Goal: Task Accomplishment & Management: Manage account settings

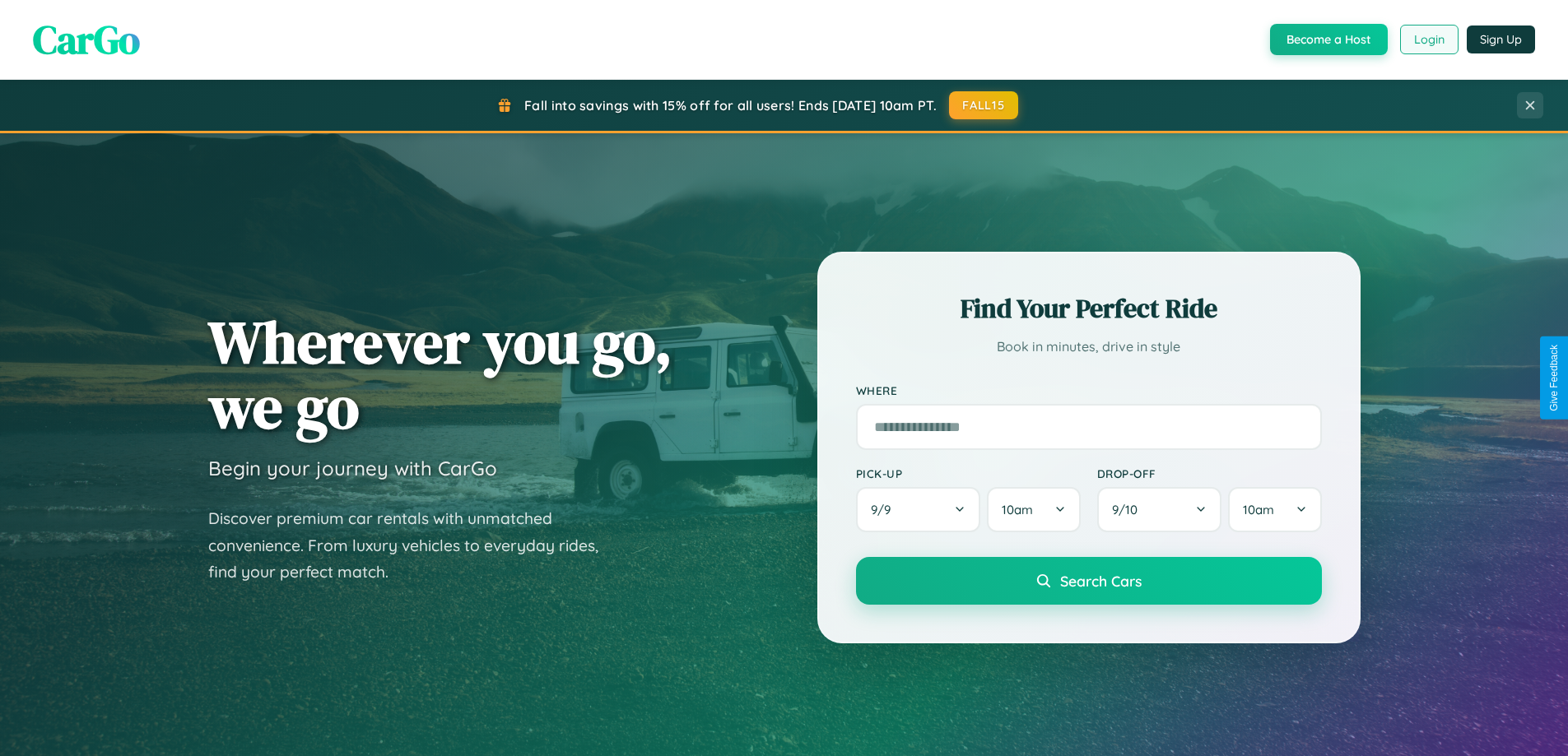
click at [1428, 39] on button "Login" at bounding box center [1429, 39] width 59 height 29
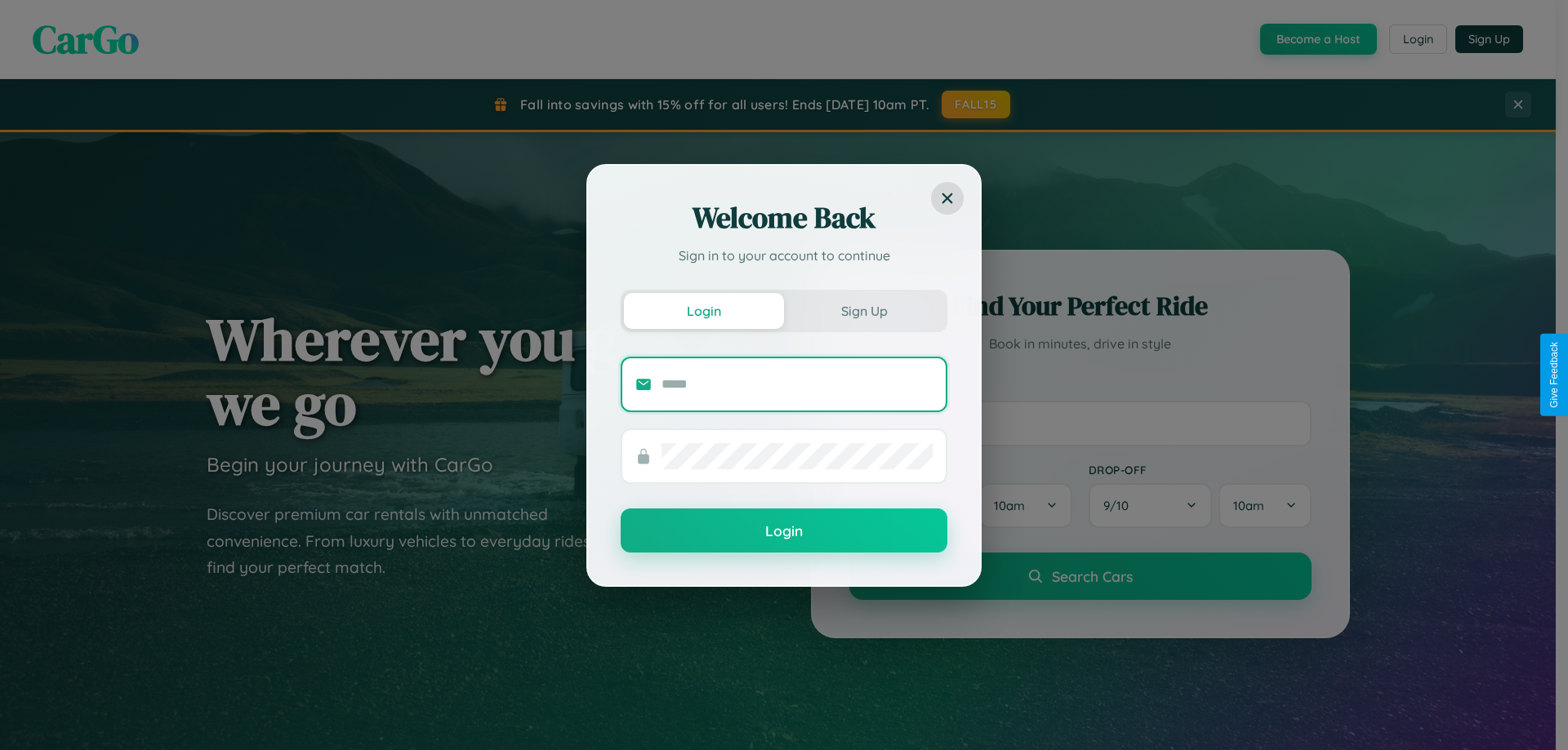
click at [797, 384] on input "text" at bounding box center [796, 385] width 271 height 26
type input "**********"
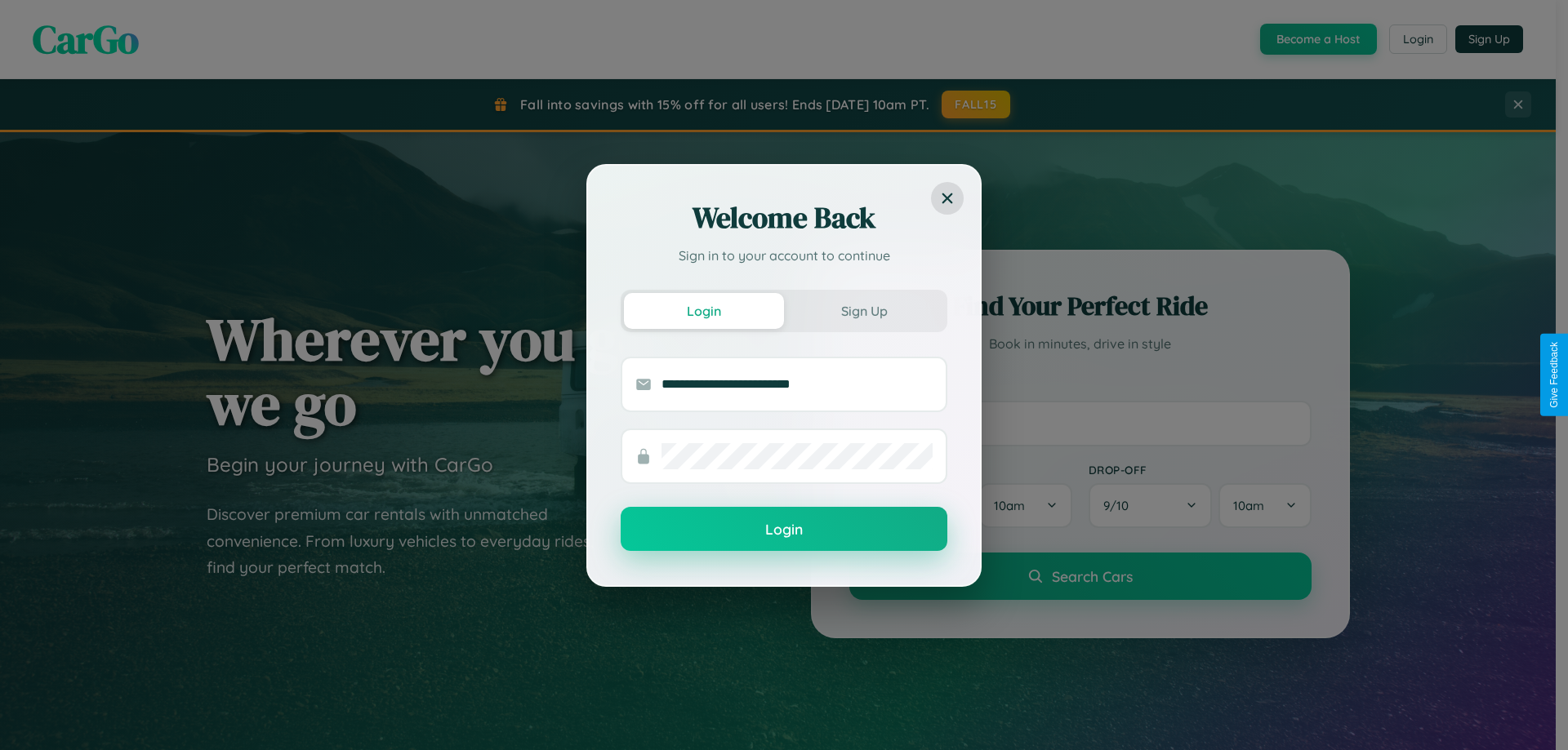
click at [784, 529] on button "Login" at bounding box center [784, 529] width 326 height 44
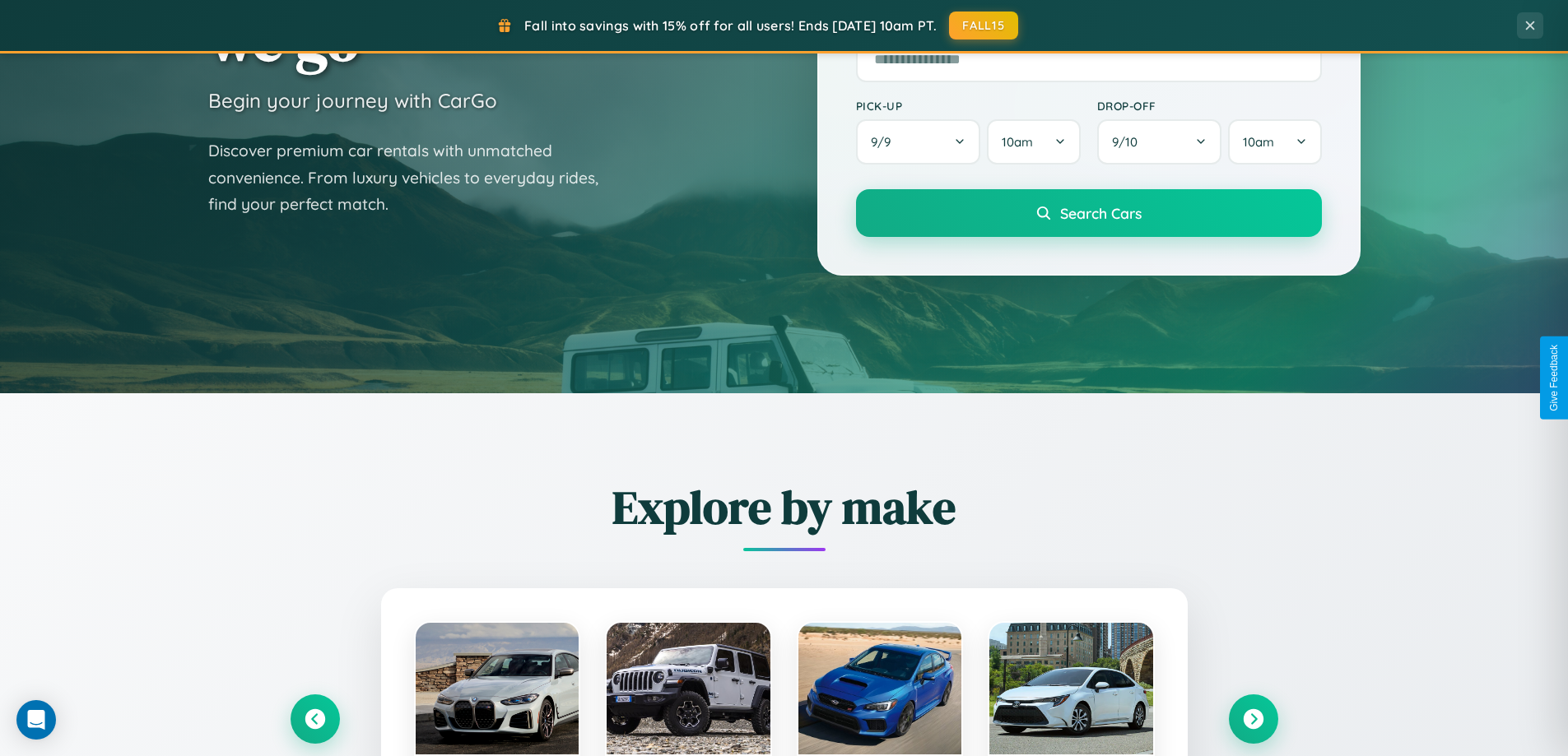
scroll to position [709, 0]
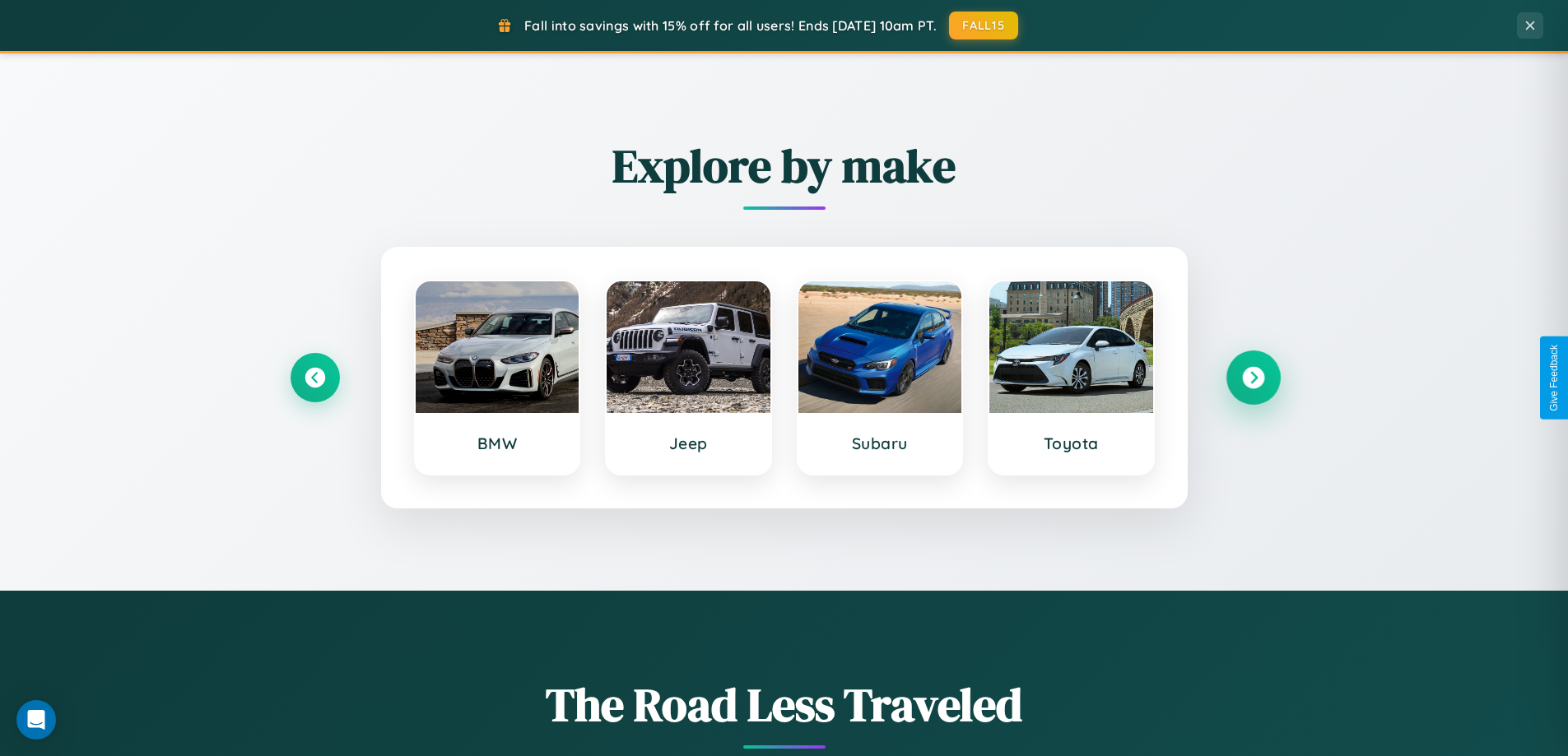
click at [1253, 378] on icon at bounding box center [1254, 378] width 22 height 22
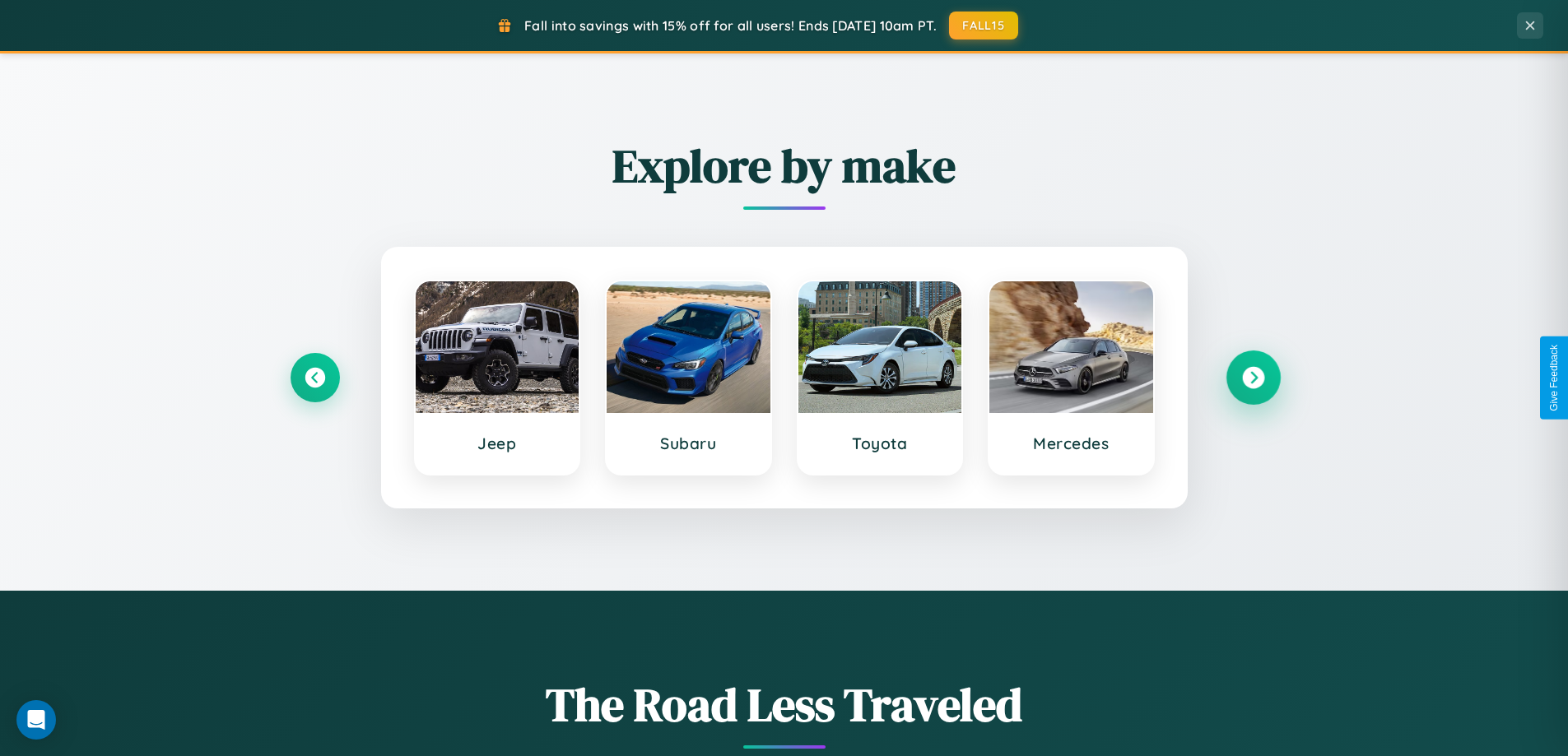
click at [1253, 378] on icon at bounding box center [1254, 378] width 22 height 22
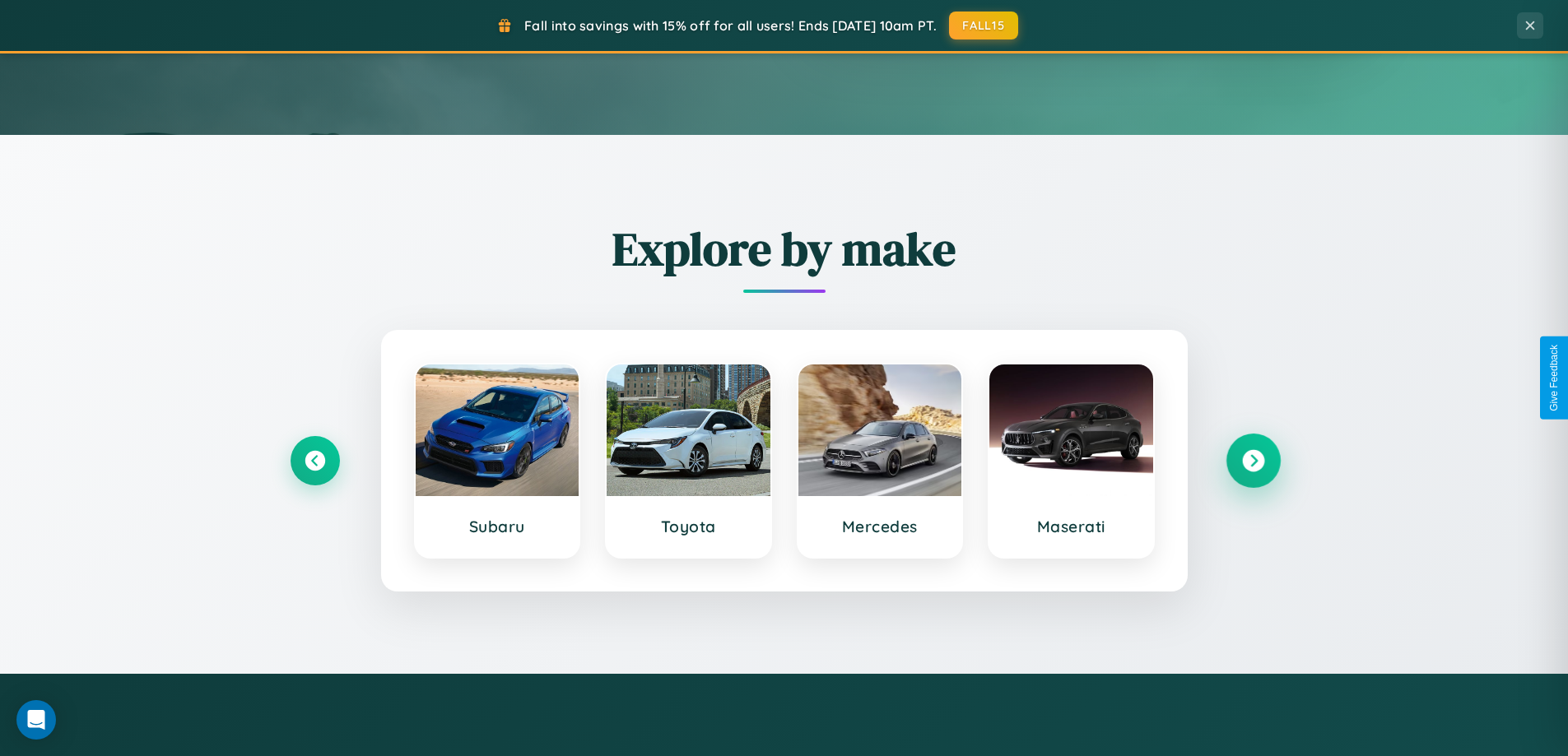
scroll to position [0, 0]
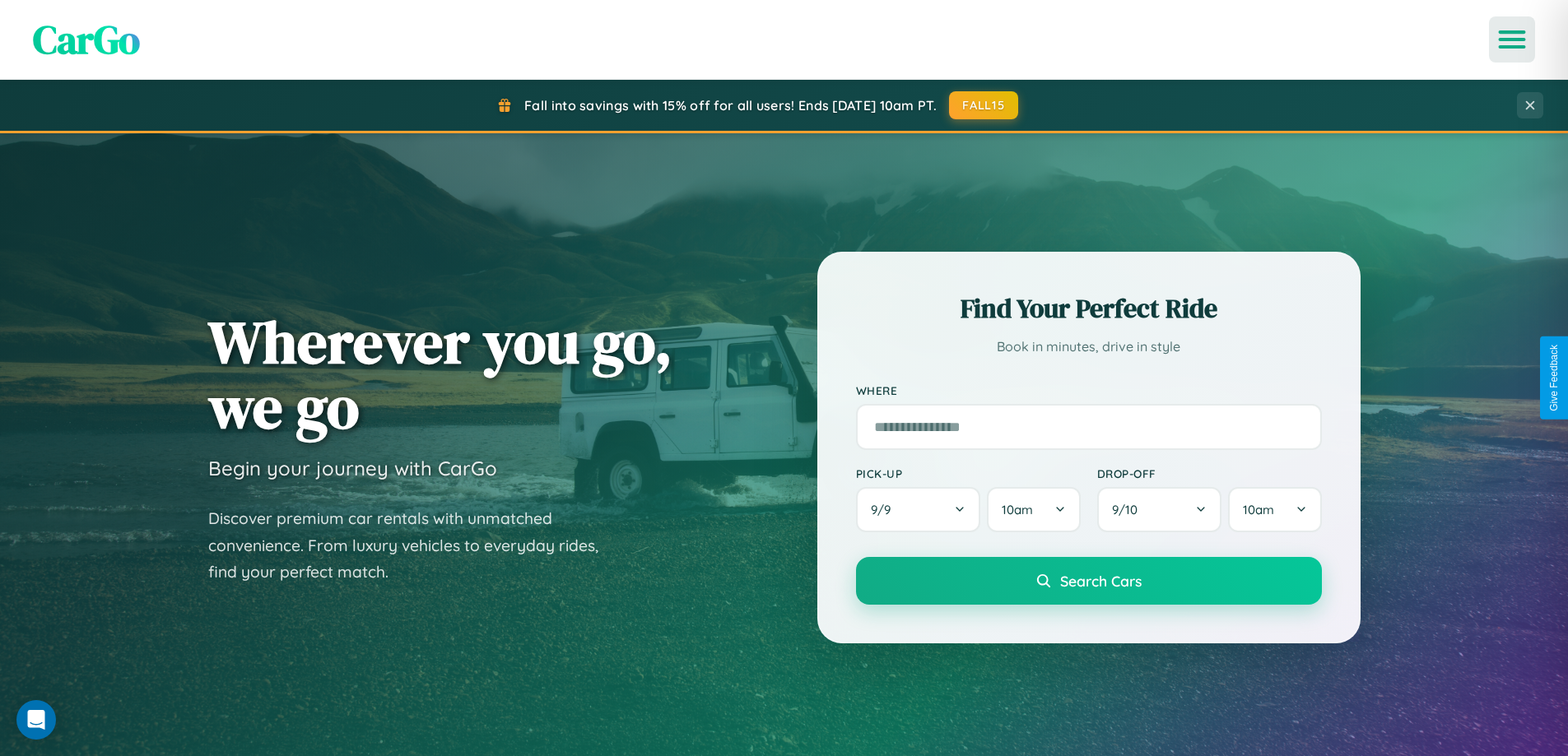
click at [1512, 39] on icon "Open menu" at bounding box center [1513, 39] width 24 height 15
